Goal: Task Accomplishment & Management: Manage account settings

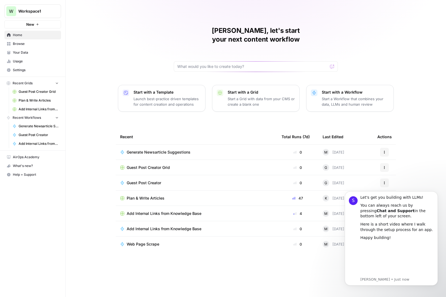
click at [423, 98] on div "[PERSON_NAME], let's start your next content workflow Start with a Template Lau…" at bounding box center [256, 148] width 381 height 297
click at [430, 162] on div "[PERSON_NAME], let's start your next content workflow Start with a Template Lau…" at bounding box center [256, 148] width 381 height 297
click at [24, 48] on link "Your Data" at bounding box center [32, 52] width 57 height 9
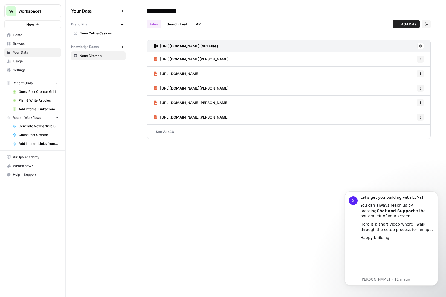
click at [175, 132] on link "See All (461)" at bounding box center [289, 132] width 284 height 14
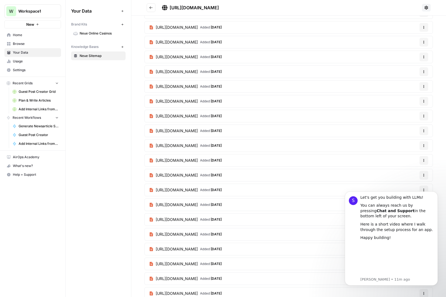
scroll to position [1209, 0]
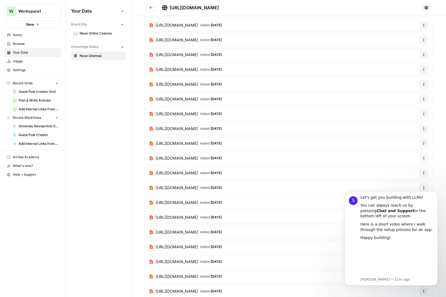
click at [148, 6] on button "Go back" at bounding box center [151, 7] width 9 height 9
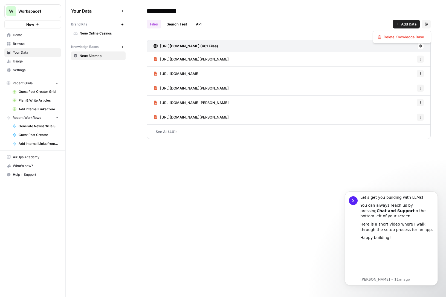
click at [429, 24] on button "Settings" at bounding box center [426, 24] width 9 height 9
click at [113, 34] on span "Neue Online Casinos" at bounding box center [102, 33] width 44 height 5
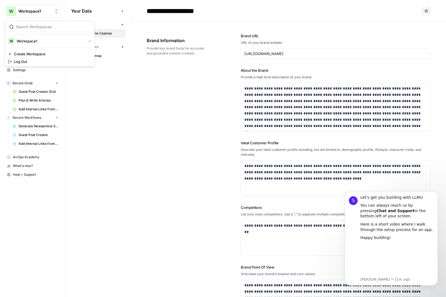
click at [56, 10] on icon "Workspace: Workspace1" at bounding box center [56, 10] width 5 height 5
click at [122, 113] on div "Your Data Add Data Brand Kits New Neue Online Casinos Knowledge Bases New Neue …" at bounding box center [98, 148] width 65 height 297
click at [425, 10] on icon "button" at bounding box center [426, 10] width 3 height 3
click at [47, 13] on span "Workspace1" at bounding box center [34, 10] width 33 height 5
click at [26, 61] on span "Log Out" at bounding box center [51, 61] width 75 height 5
